Goal: Information Seeking & Learning: Learn about a topic

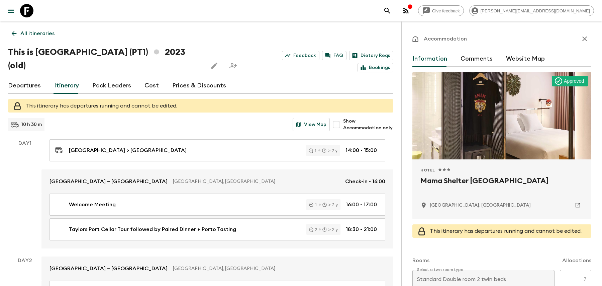
click at [42, 28] on link "All itineraries" at bounding box center [33, 33] width 50 height 13
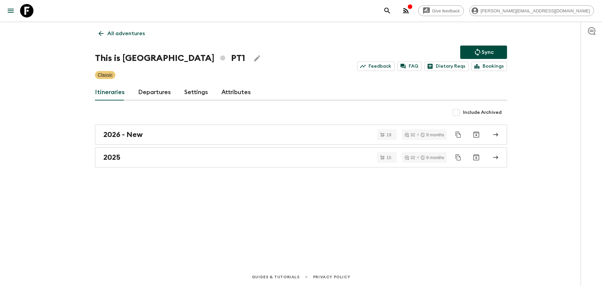
click at [394, 10] on button "search adventures" at bounding box center [387, 10] width 13 height 13
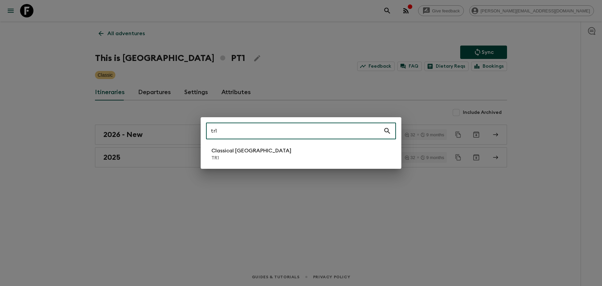
type input "tr1"
click at [234, 151] on p "Classical [GEOGRAPHIC_DATA]" at bounding box center [251, 151] width 80 height 8
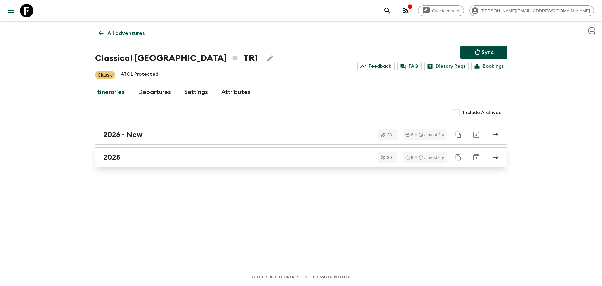
click at [156, 157] on div "2025" at bounding box center [294, 157] width 383 height 9
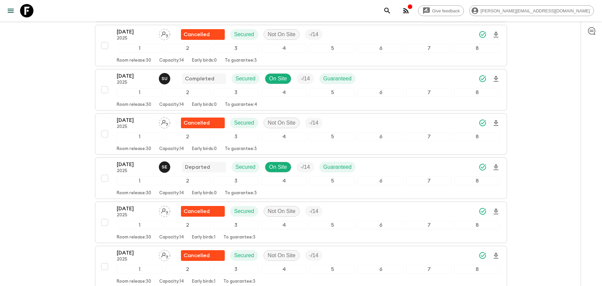
scroll to position [667, 0]
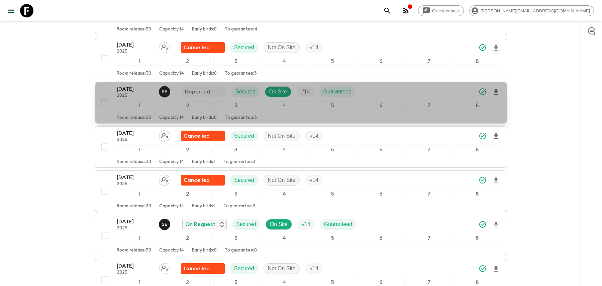
click at [382, 89] on div "[DATE] 2025 S E Departed Secured On Site - / 14 Guaranteed" at bounding box center [308, 91] width 383 height 13
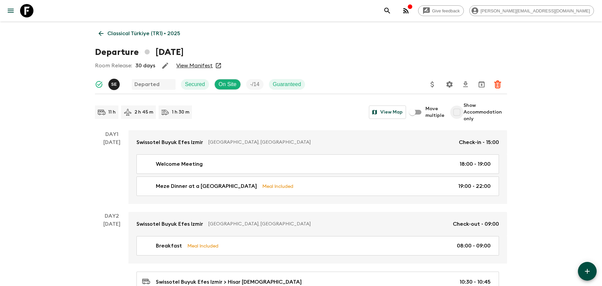
click at [457, 108] on input "Show Accommodation only" at bounding box center [456, 111] width 13 height 13
checkbox input "true"
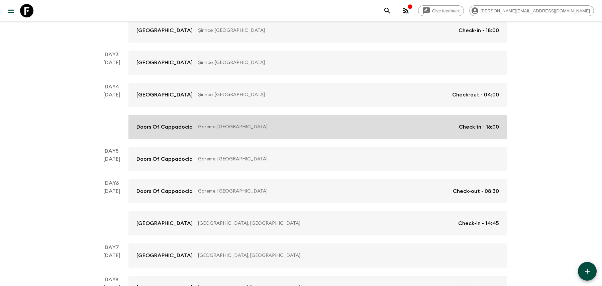
scroll to position [193, 0]
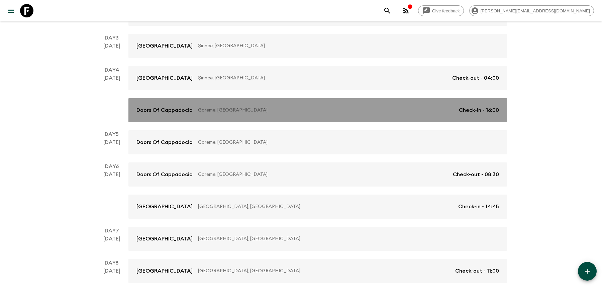
click at [266, 115] on link "Doors Of Cappadocia Goreme, [GEOGRAPHIC_DATA] Check-in - 16:00" at bounding box center [317, 110] width 379 height 24
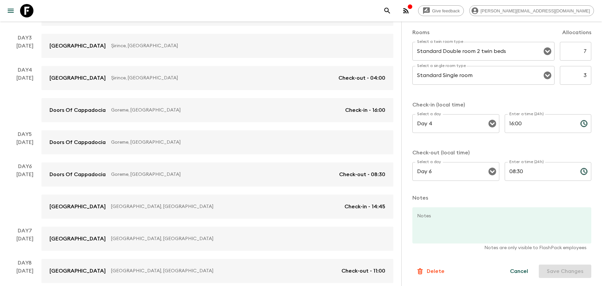
scroll to position [226, 0]
